Goal: Task Accomplishment & Management: Complete application form

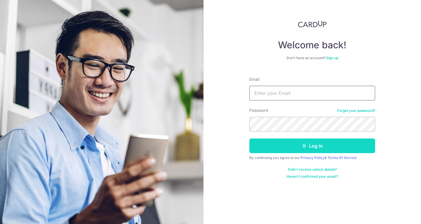
type input "[EMAIL_ADDRESS][DOMAIN_NAME]"
click at [298, 146] on button "Log in" at bounding box center [312, 145] width 126 height 15
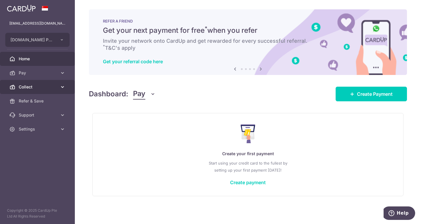
click at [43, 86] on span "Collect" at bounding box center [38, 87] width 39 height 6
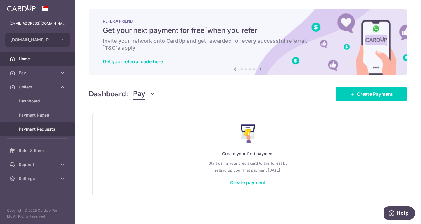
click at [46, 130] on span "Payment Requests" at bounding box center [38, 129] width 39 height 6
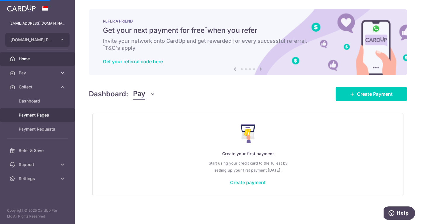
click at [47, 112] on span "Payment Pages" at bounding box center [38, 115] width 39 height 6
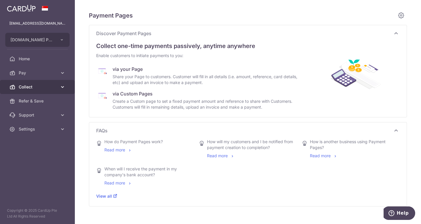
click at [35, 86] on span "Collect" at bounding box center [38, 87] width 39 height 6
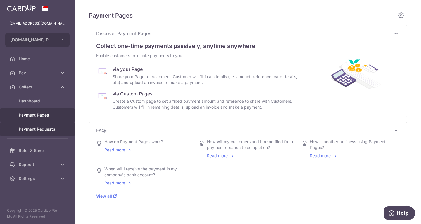
click at [44, 128] on span "Payment Requests" at bounding box center [38, 129] width 39 height 6
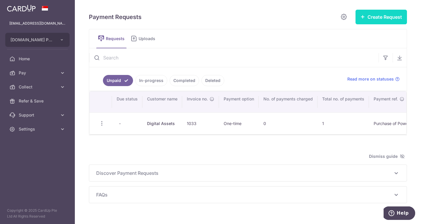
click at [370, 13] on button "Create Request" at bounding box center [380, 17] width 51 height 15
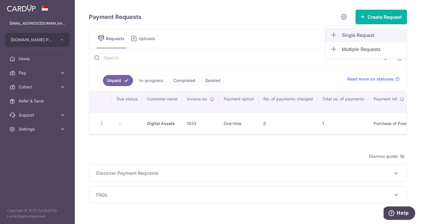
click at [350, 34] on span "Single Request" at bounding box center [372, 35] width 60 height 7
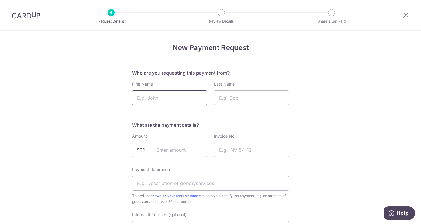
click at [180, 92] on input "First Name" at bounding box center [169, 97] width 75 height 15
paste input "Rena Chua"
drag, startPoint x: 155, startPoint y: 98, endPoint x: 161, endPoint y: 98, distance: 5.6
click at [161, 98] on input "Rena Chua" at bounding box center [169, 97] width 75 height 15
type input "Rena"
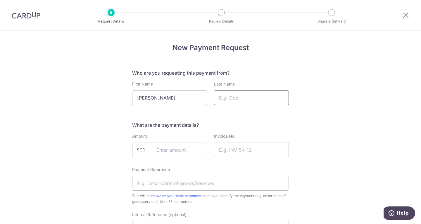
click at [228, 98] on input "Last Name" at bounding box center [251, 97] width 75 height 15
paste input "Rena Chua"
drag, startPoint x: 232, startPoint y: 98, endPoint x: 140, endPoint y: 92, distance: 91.9
click at [140, 92] on div "First Name Rena Last Name Rena Chua" at bounding box center [211, 93] width 164 height 24
type input "Chua"
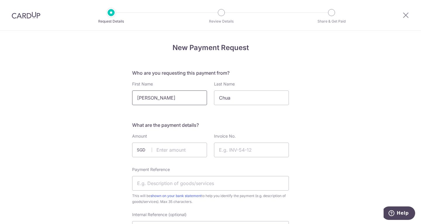
scroll to position [58, 0]
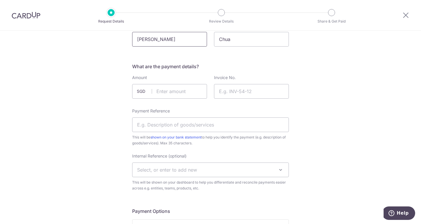
drag, startPoint x: 133, startPoint y: 93, endPoint x: 139, endPoint y: 101, distance: 9.6
click at [156, 93] on input "text" at bounding box center [169, 91] width 75 height 15
type input "968.00"
click at [231, 91] on input "Invoice No." at bounding box center [251, 91] width 75 height 15
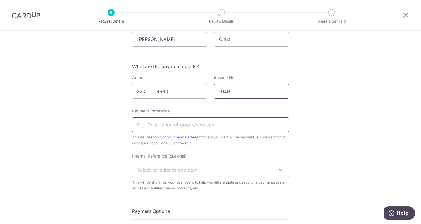
type input "1049"
click at [200, 125] on input "Payment Reference" at bounding box center [210, 124] width 157 height 15
type input "H"
type input "Purchase of handheld fan"
click at [201, 167] on span "Select, or enter to add new" at bounding box center [210, 169] width 156 height 14
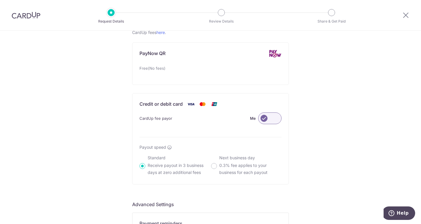
scroll to position [351, 0]
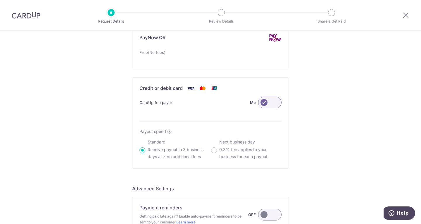
click at [273, 103] on label at bounding box center [269, 102] width 23 height 12
click at [0, 0] on input "Me" at bounding box center [0, 0] width 0 height 0
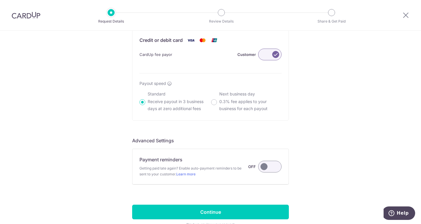
scroll to position [409, 0]
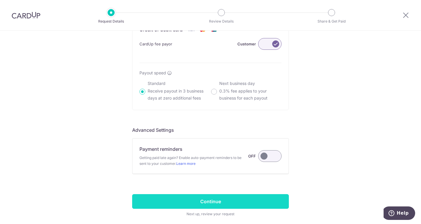
click at [226, 199] on input "Continue" at bounding box center [210, 201] width 157 height 15
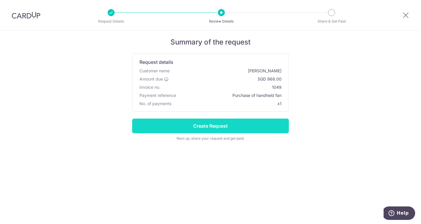
click at [226, 127] on input "Create Request" at bounding box center [210, 125] width 157 height 15
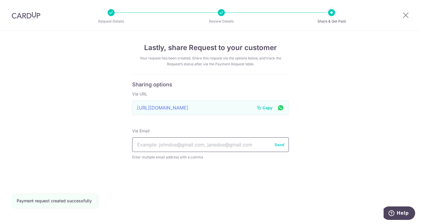
click at [198, 143] on input "text" at bounding box center [210, 144] width 157 height 15
paste input "[PERSON_NAME][EMAIL_ADDRESS][DOMAIN_NAME]"
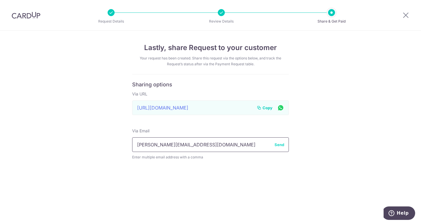
type input "[PERSON_NAME][EMAIL_ADDRESS][DOMAIN_NAME]"
click at [279, 143] on button "Send" at bounding box center [279, 144] width 10 height 6
